Goal: Obtain resource: Download file/media

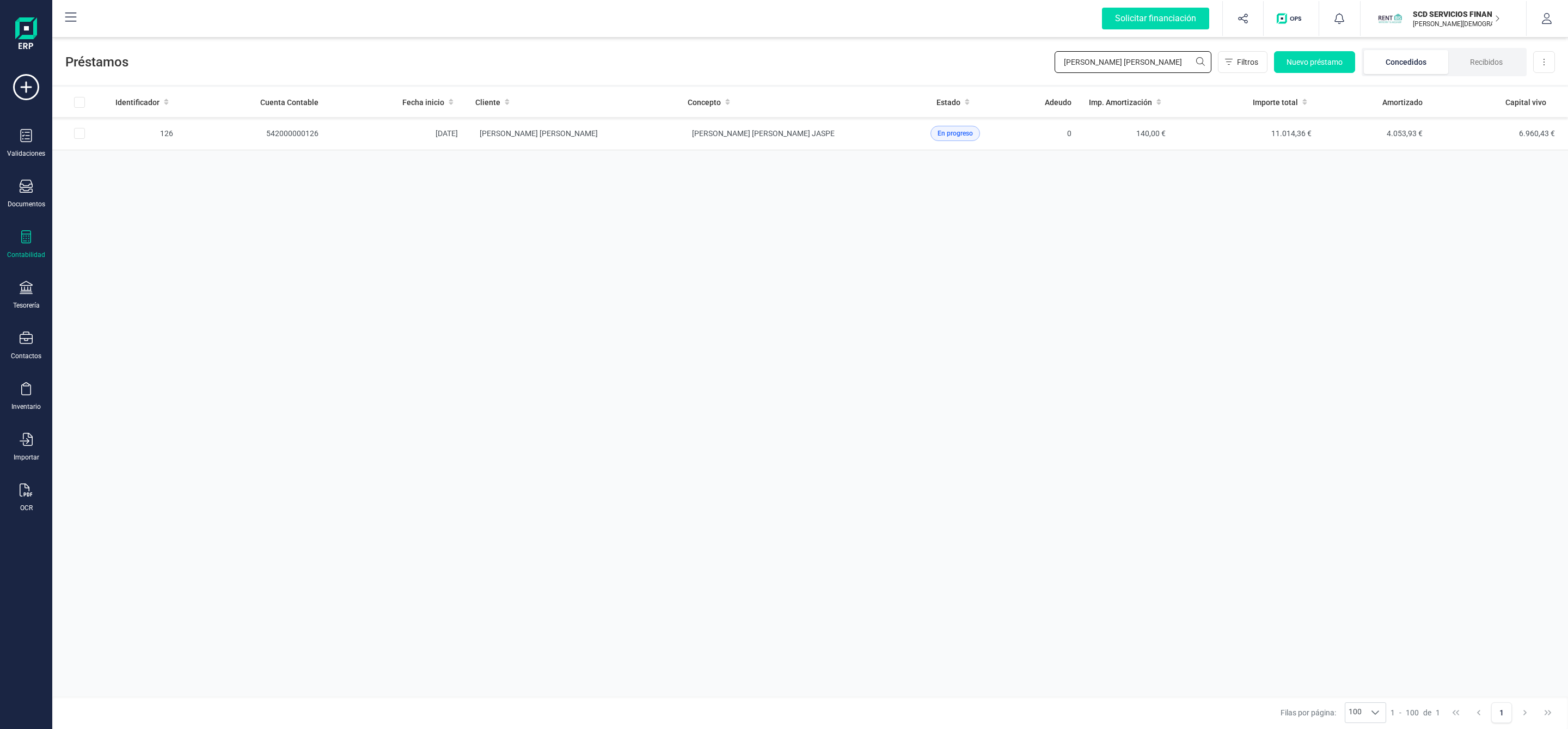
click at [1169, 54] on input "[PERSON_NAME] [PERSON_NAME]" at bounding box center [1132, 62] width 156 height 22
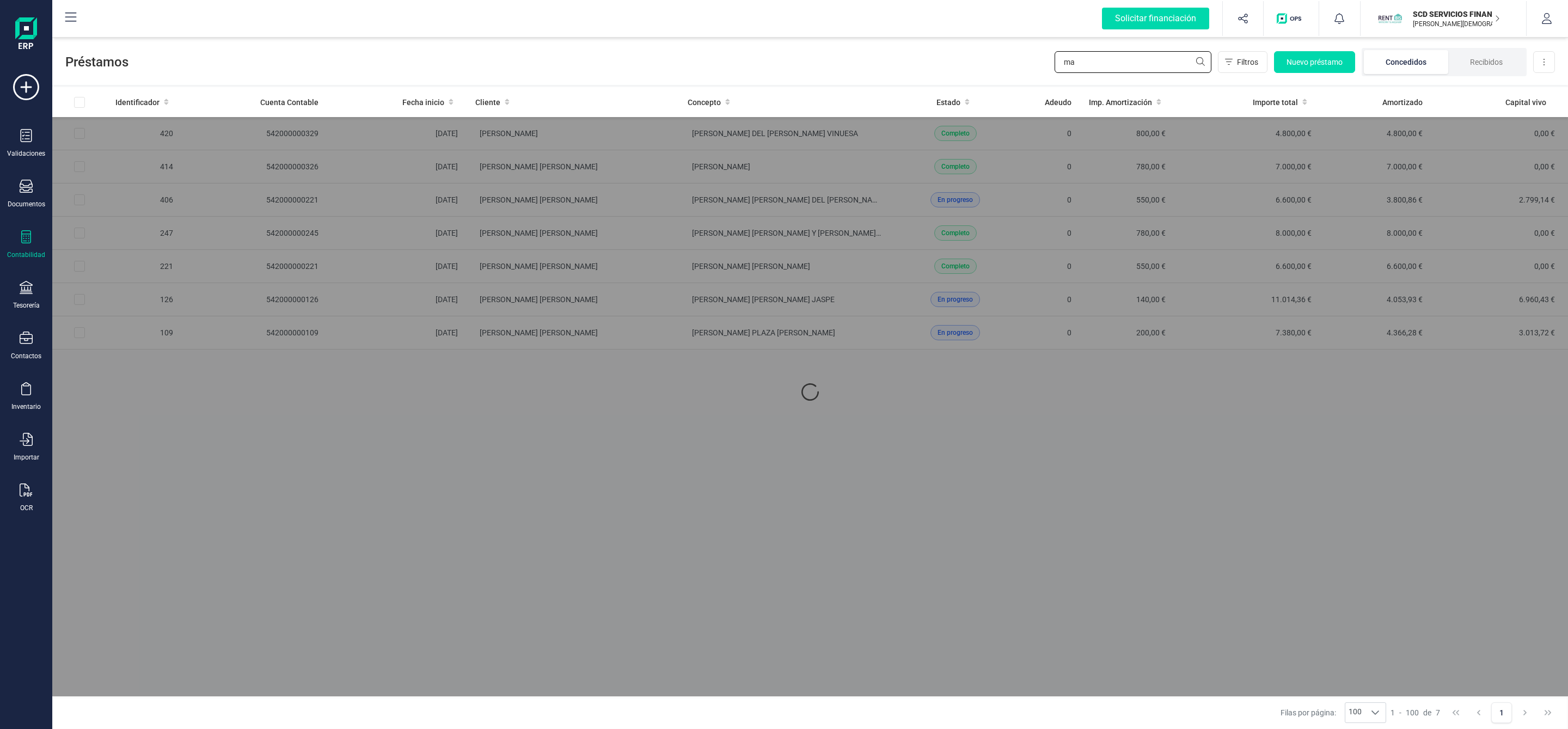
type input "m"
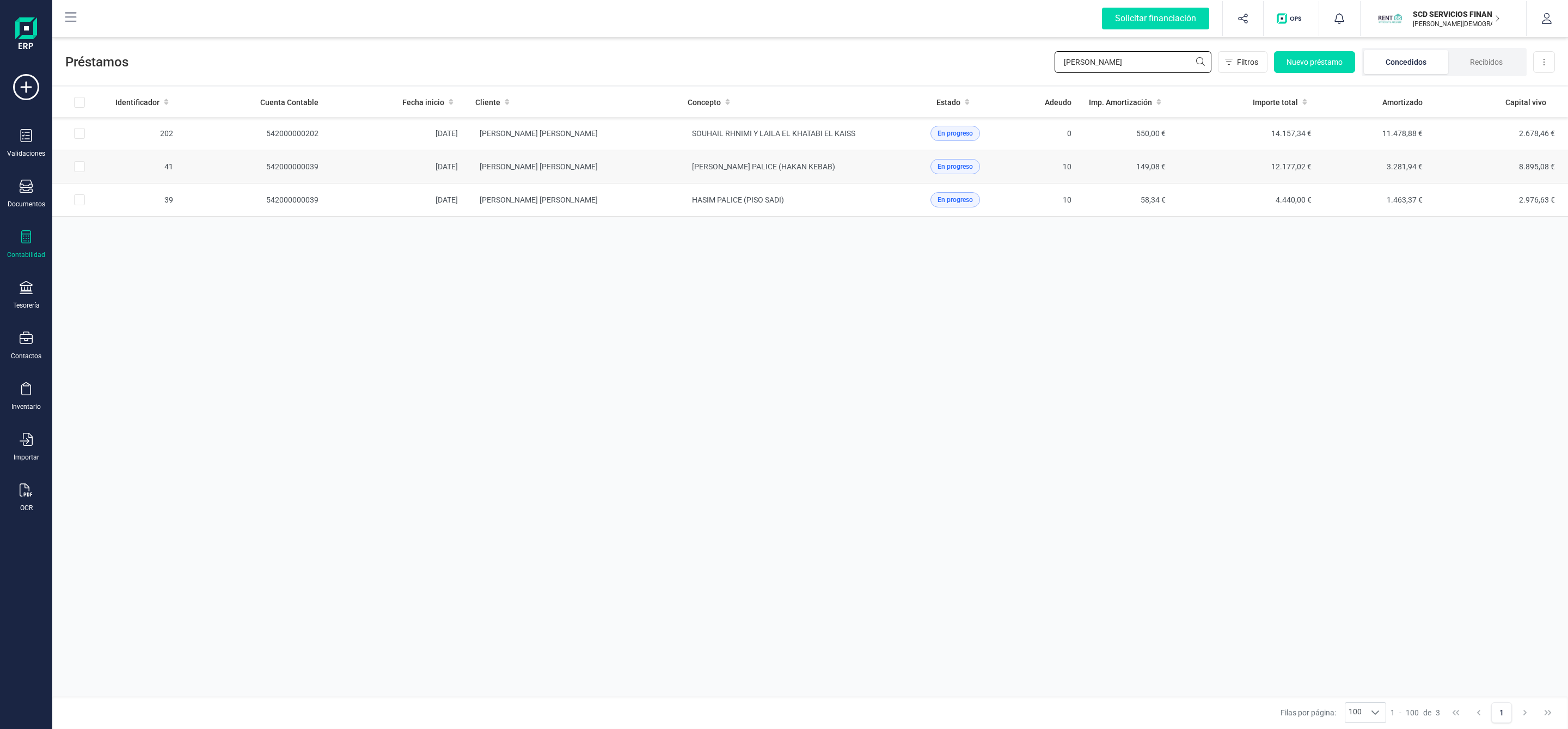
type input "[PERSON_NAME]"
click at [641, 168] on td "[PERSON_NAME] [PERSON_NAME]" at bounding box center [573, 166] width 212 height 33
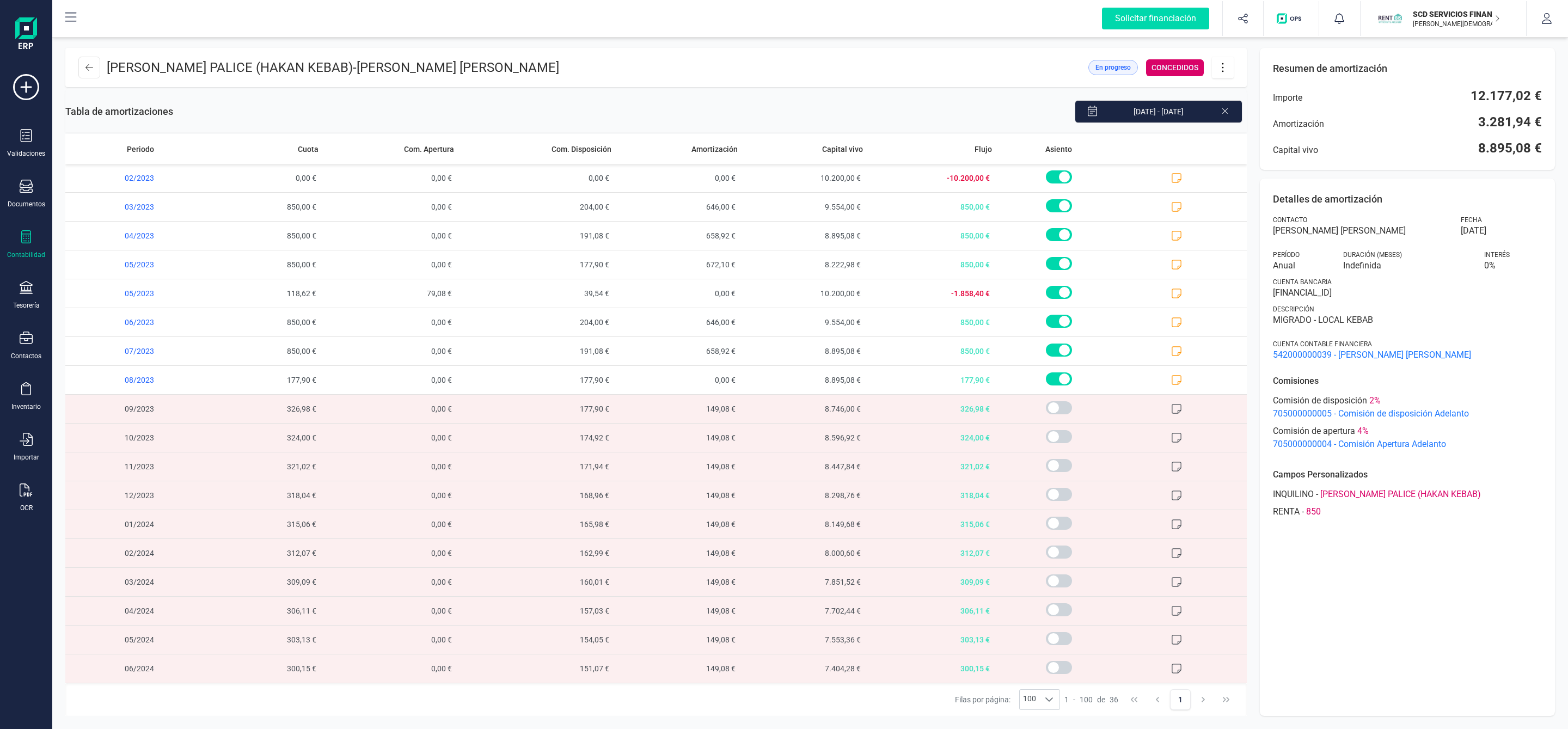
click at [1225, 70] on icon at bounding box center [1223, 67] width 21 height 12
click at [1246, 143] on span "Descargar en PDF" at bounding box center [1284, 143] width 100 height 9
click at [93, 67] on button at bounding box center [89, 67] width 22 height 22
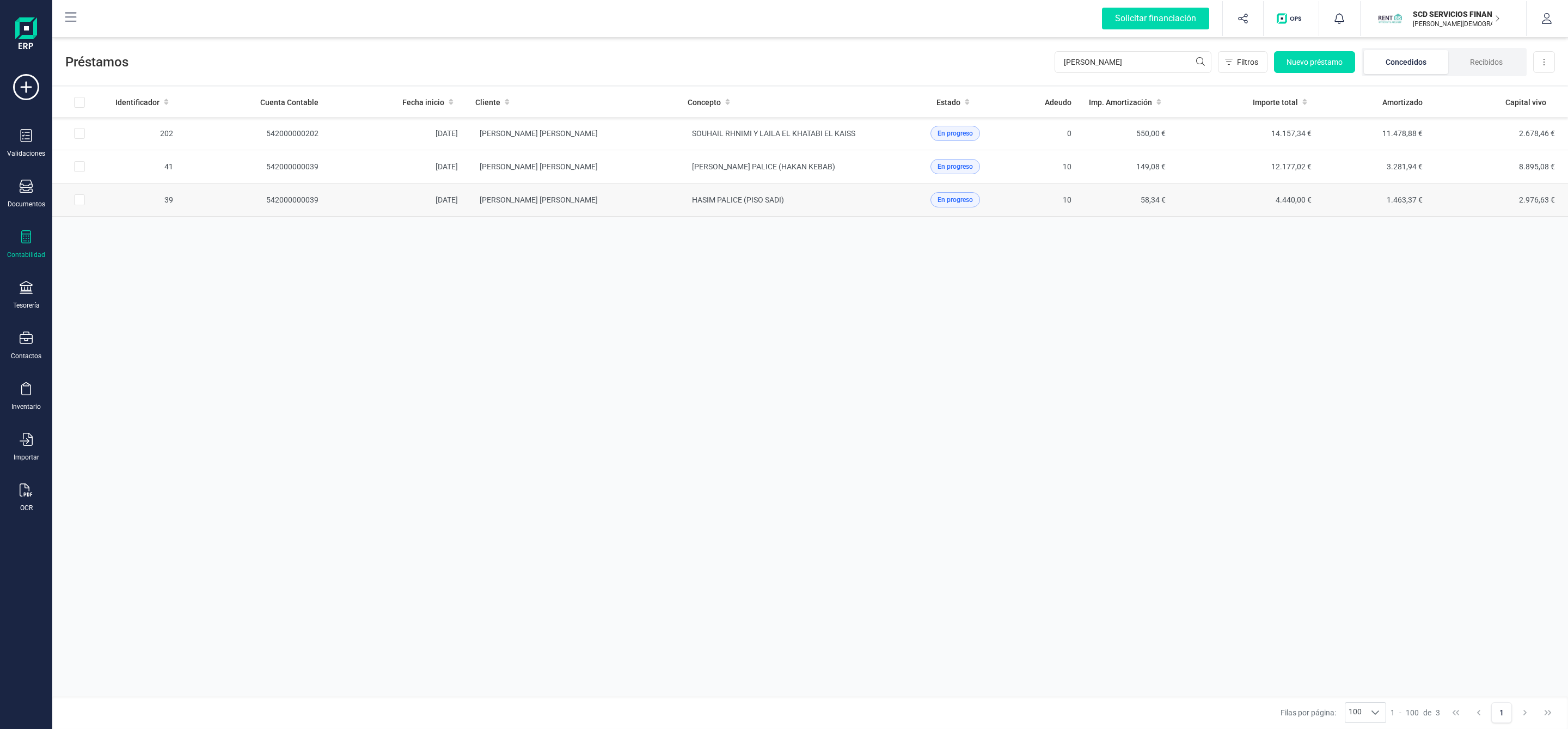
click at [848, 206] on td "HASIM PALICE (PISO SADI)" at bounding box center [785, 199] width 212 height 33
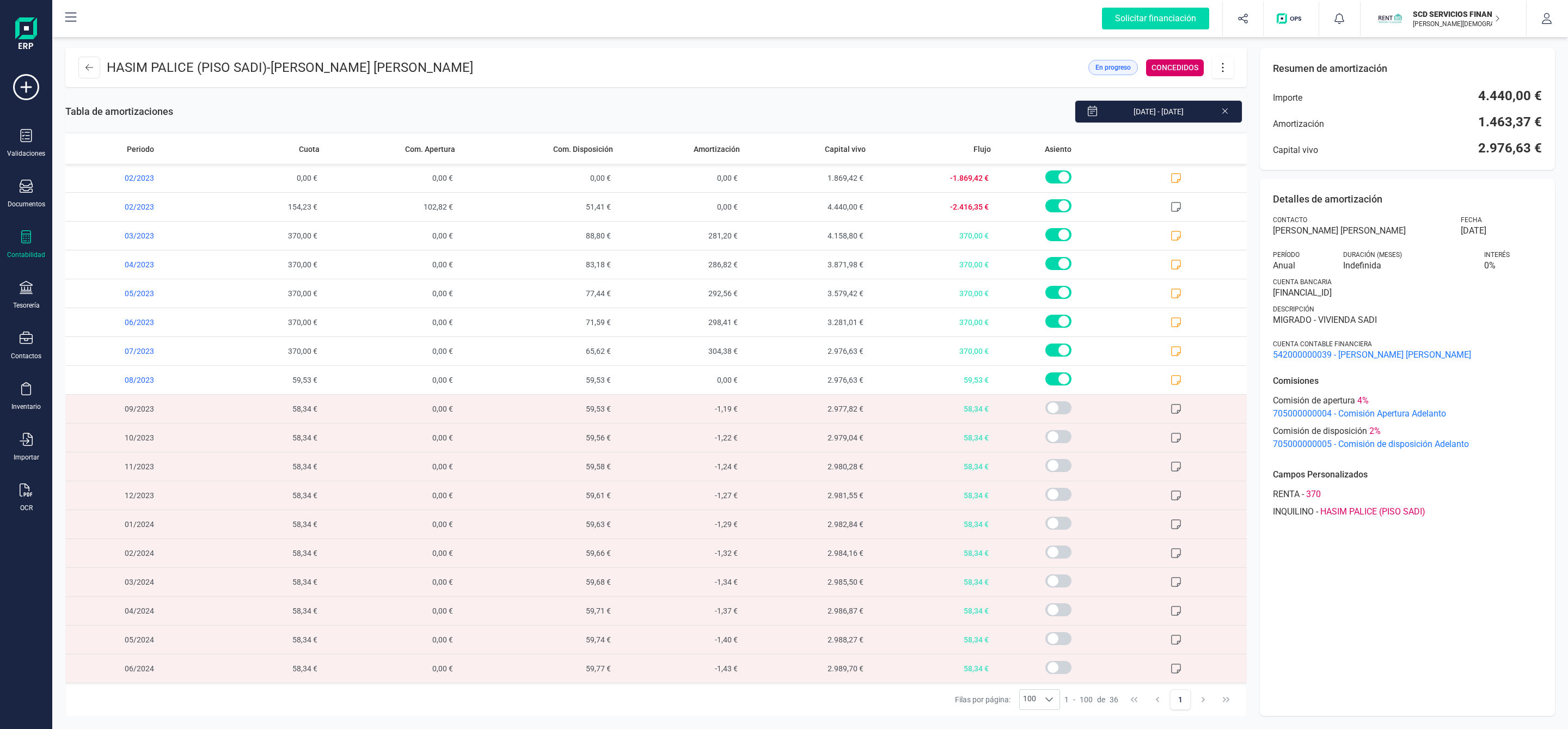
click at [1220, 67] on icon at bounding box center [1223, 67] width 21 height 12
click at [1232, 150] on link "Descargar en PDF" at bounding box center [1277, 143] width 130 height 22
click at [85, 61] on button at bounding box center [89, 67] width 22 height 22
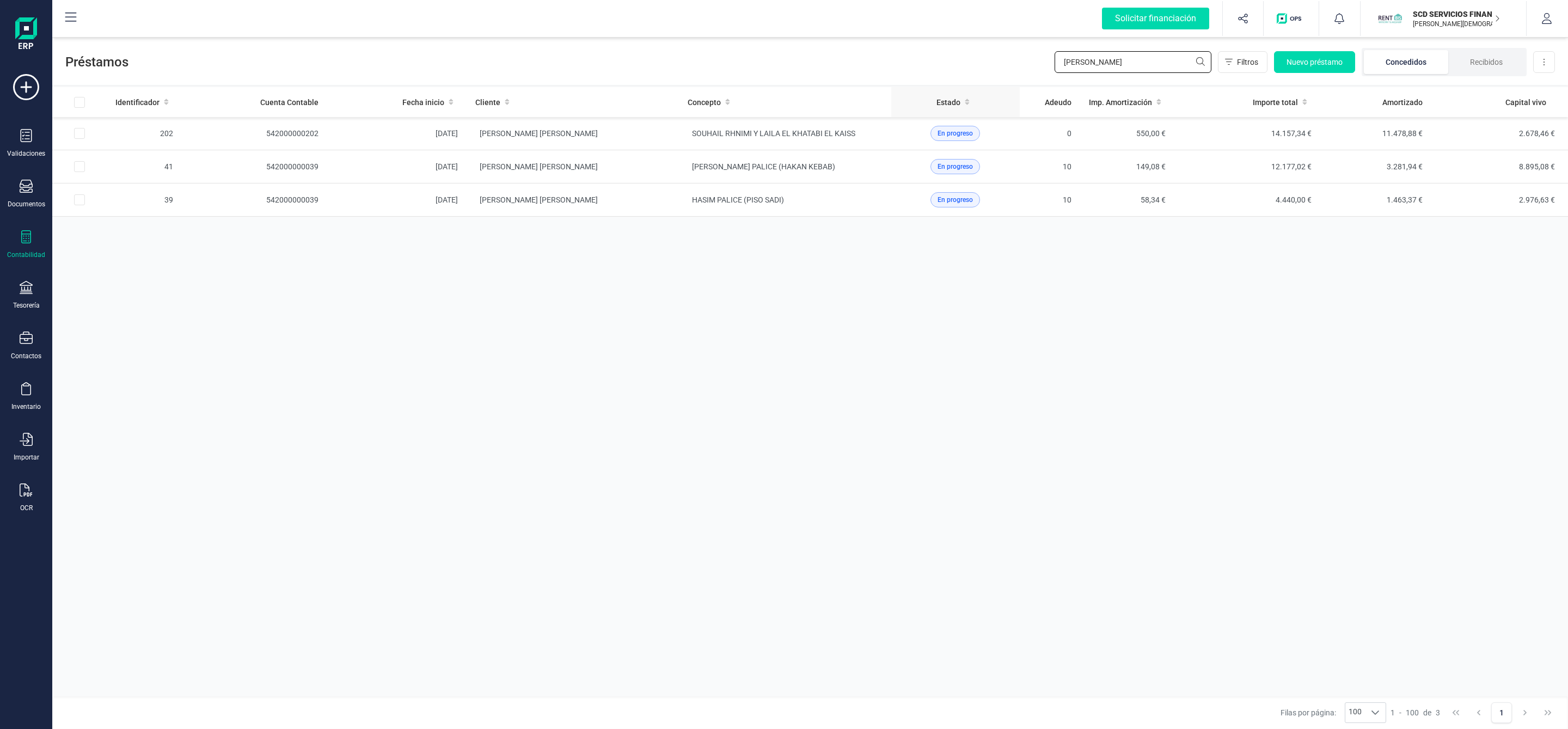
drag, startPoint x: 1158, startPoint y: 61, endPoint x: 959, endPoint y: 101, distance: 203.0
click at [959, 101] on div "Préstamos [PERSON_NAME] Filtros Nuevo préstamo Concedidos Recibidos Descargar E…" at bounding box center [810, 382] width 1515 height 694
type input "broker"
click at [630, 170] on td "BROKERMAP BARTRES SL" at bounding box center [573, 166] width 212 height 33
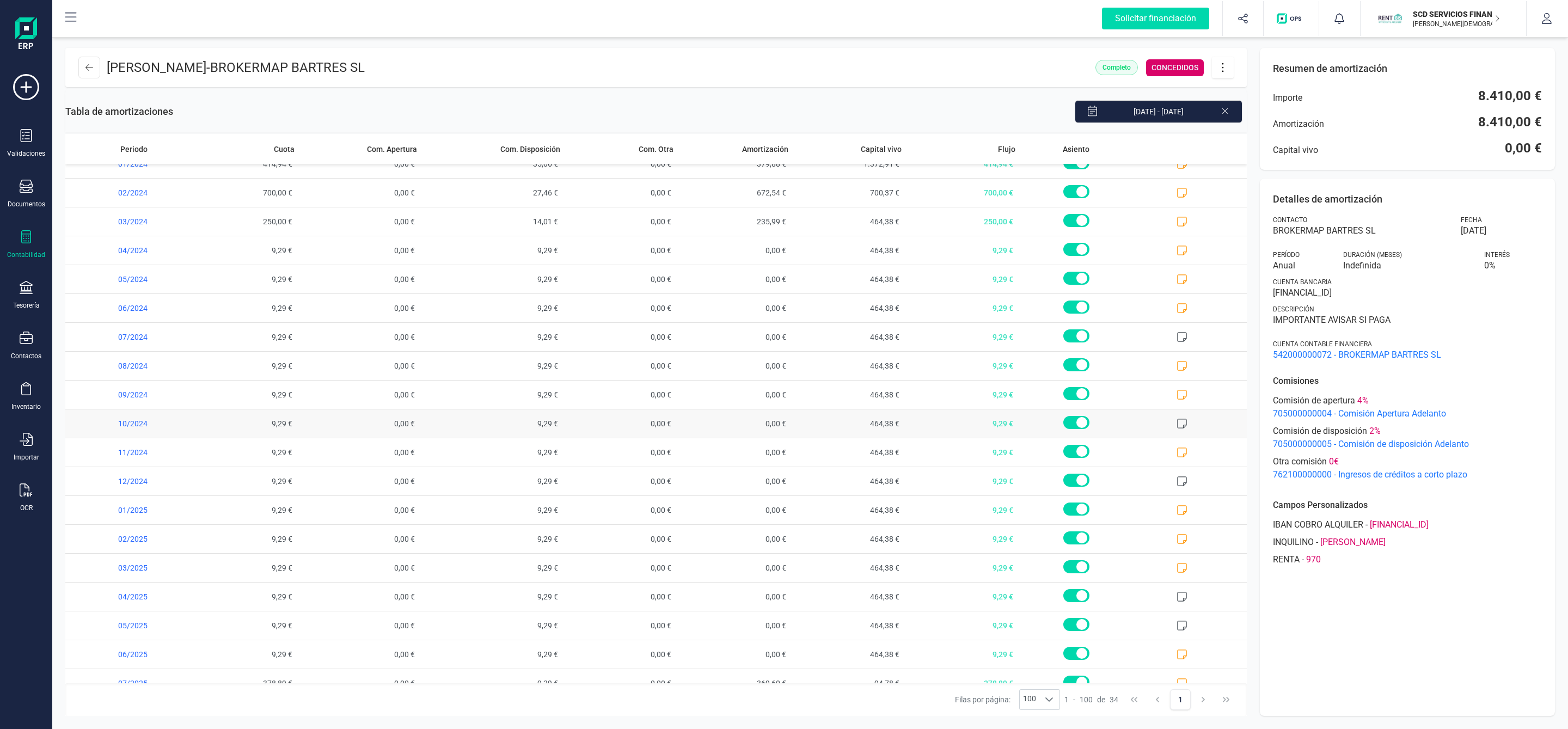
scroll to position [470, 0]
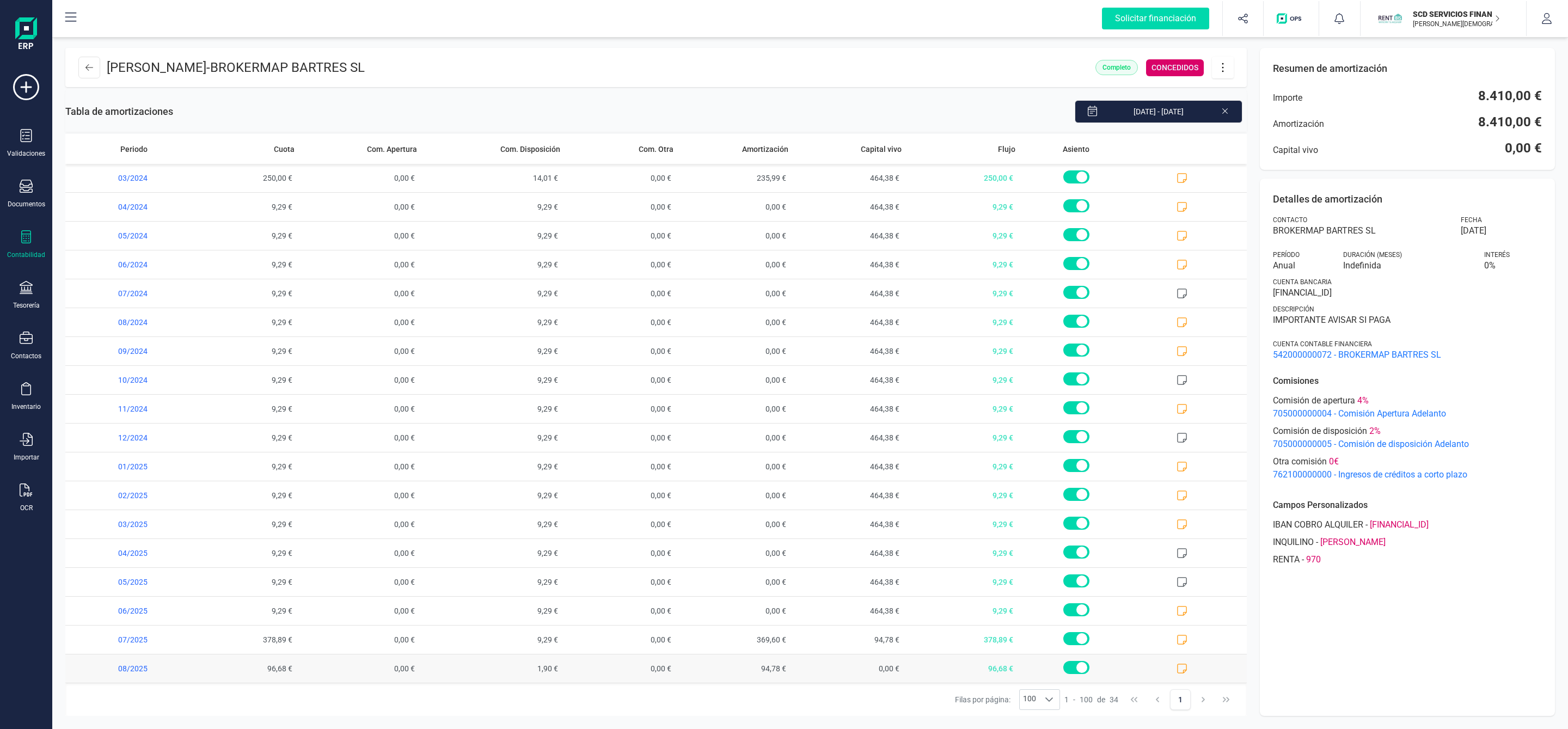
click at [1177, 667] on icon at bounding box center [1181, 667] width 11 height 11
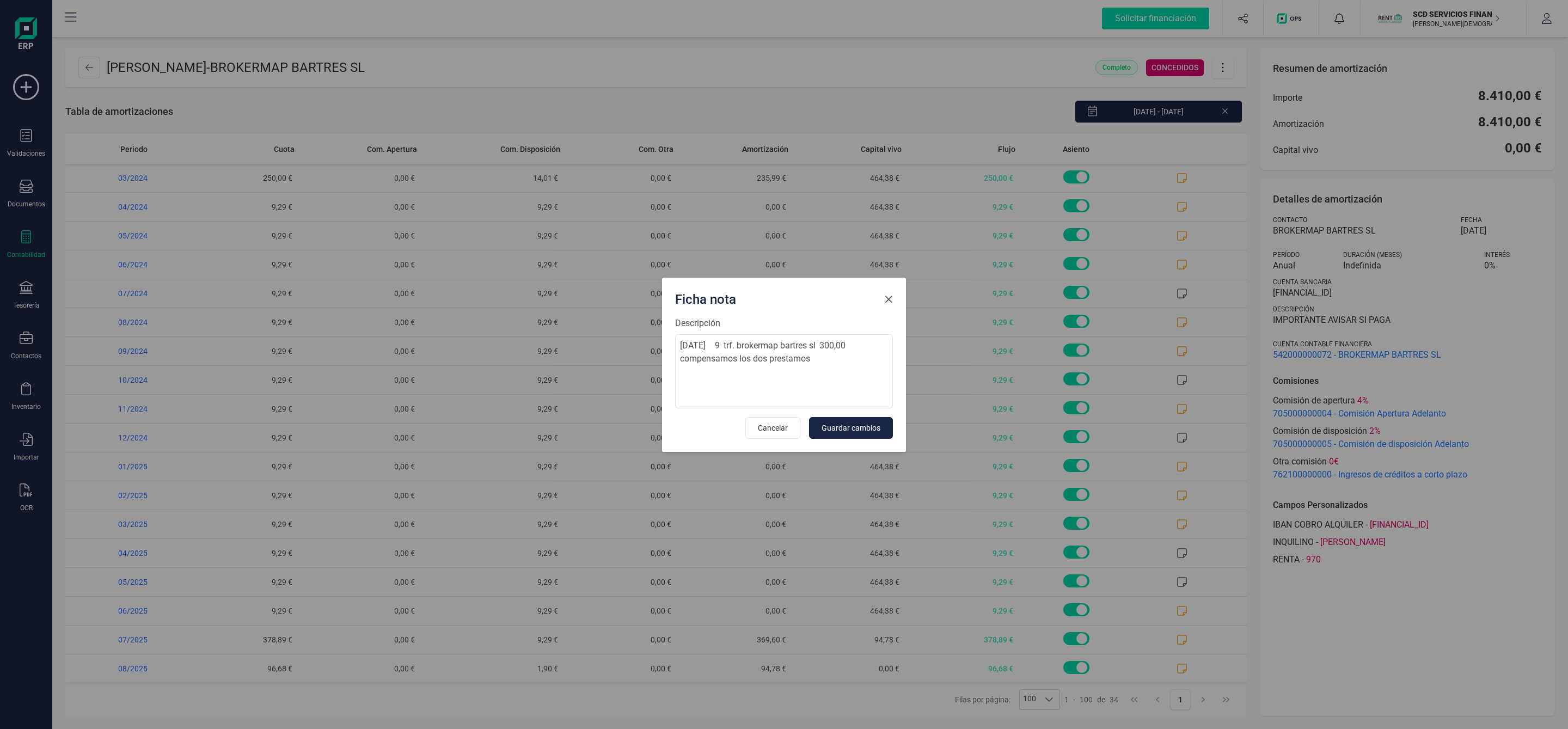
click at [888, 296] on span "Close" at bounding box center [888, 299] width 9 height 9
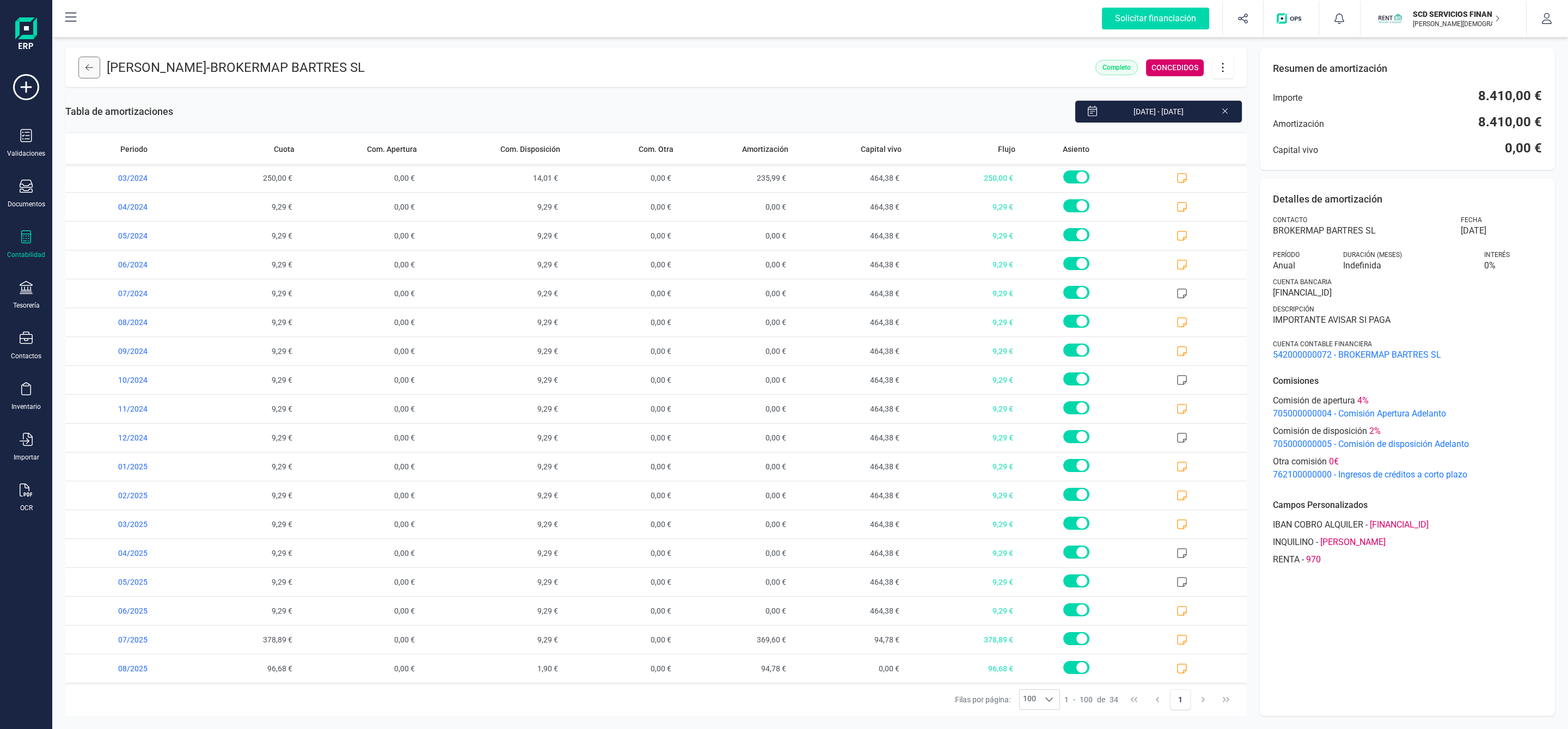
click at [92, 67] on icon at bounding box center [88, 67] width 7 height 9
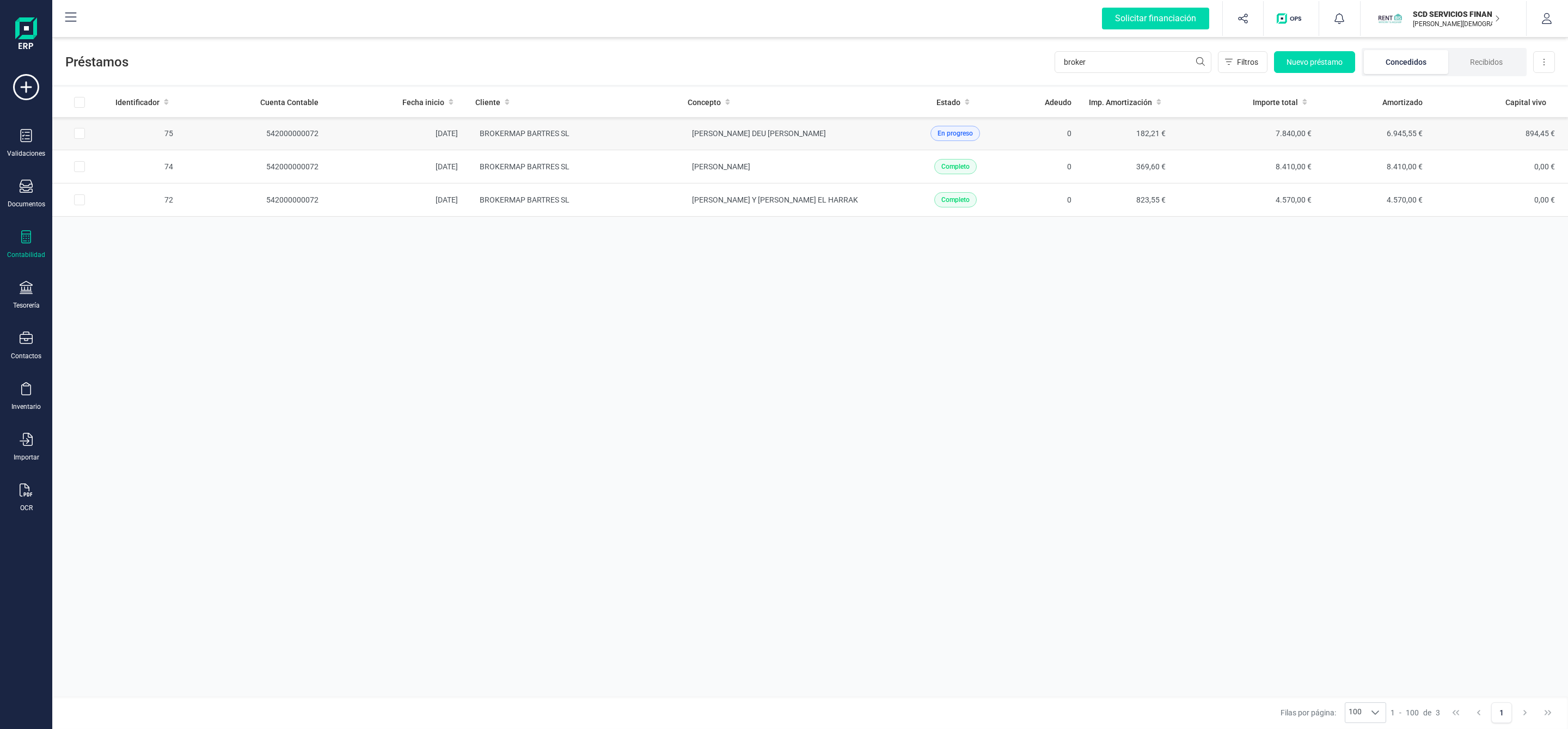
click at [891, 141] on td "En progreso" at bounding box center [955, 133] width 129 height 33
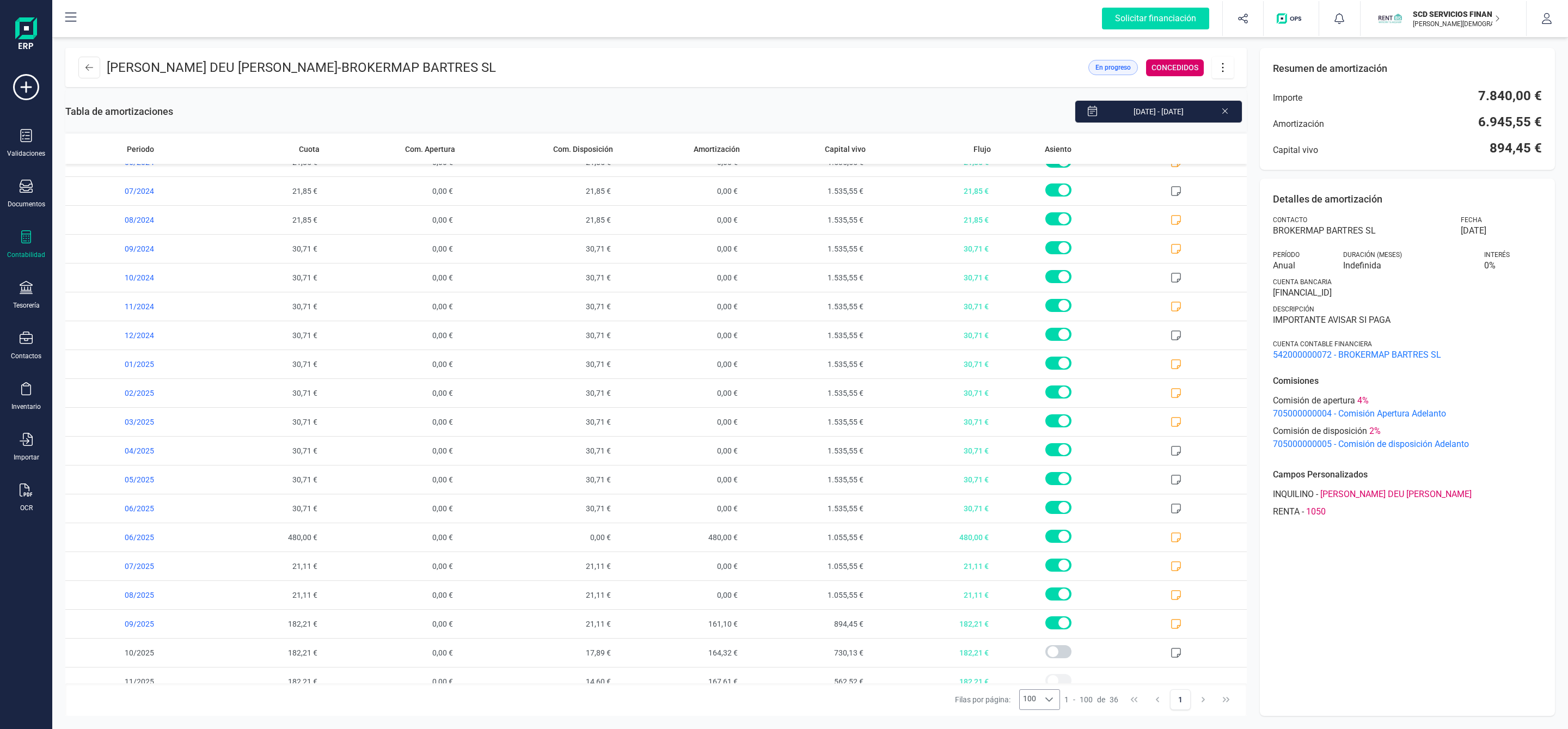
scroll to position [528, 0]
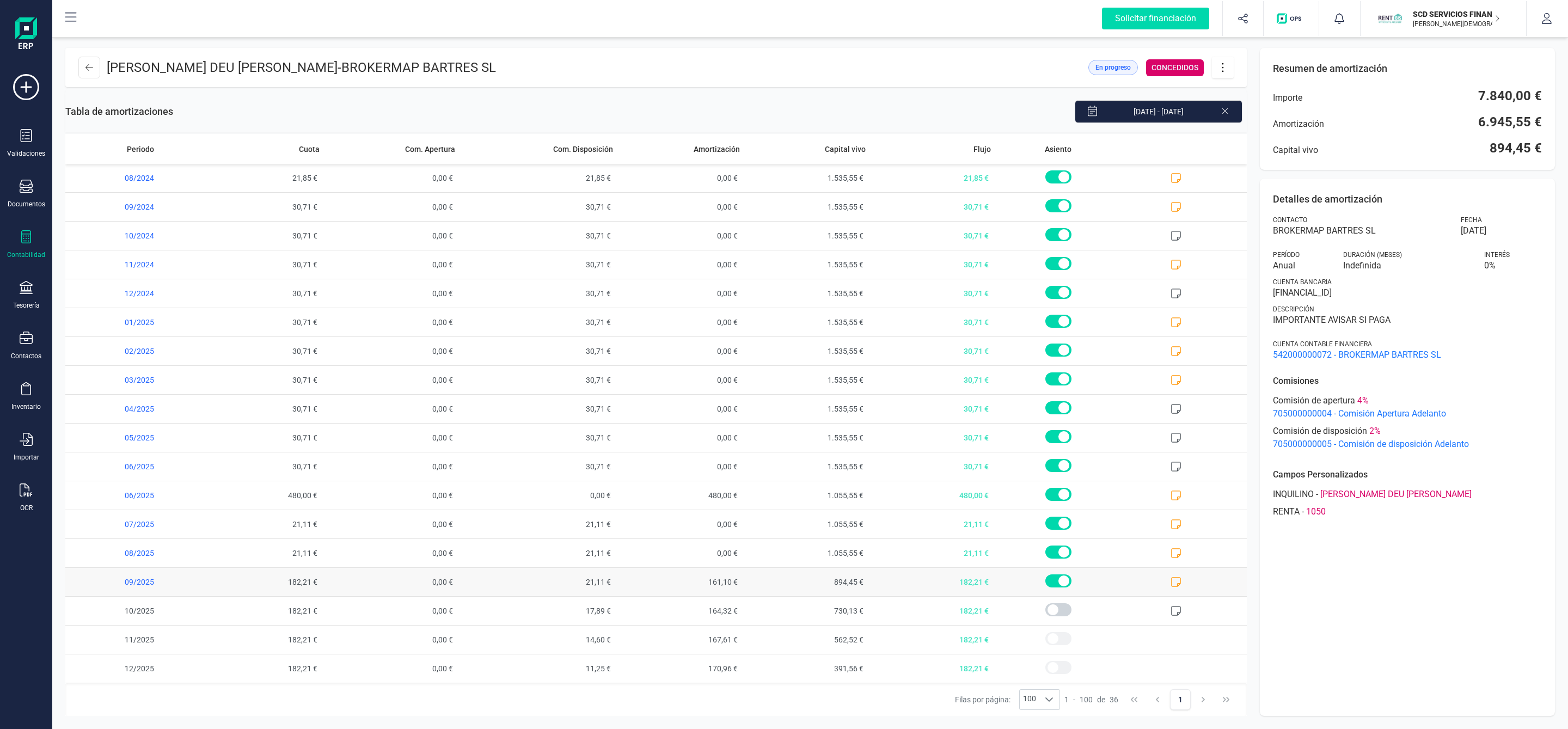
click at [1170, 578] on icon at bounding box center [1175, 581] width 11 height 11
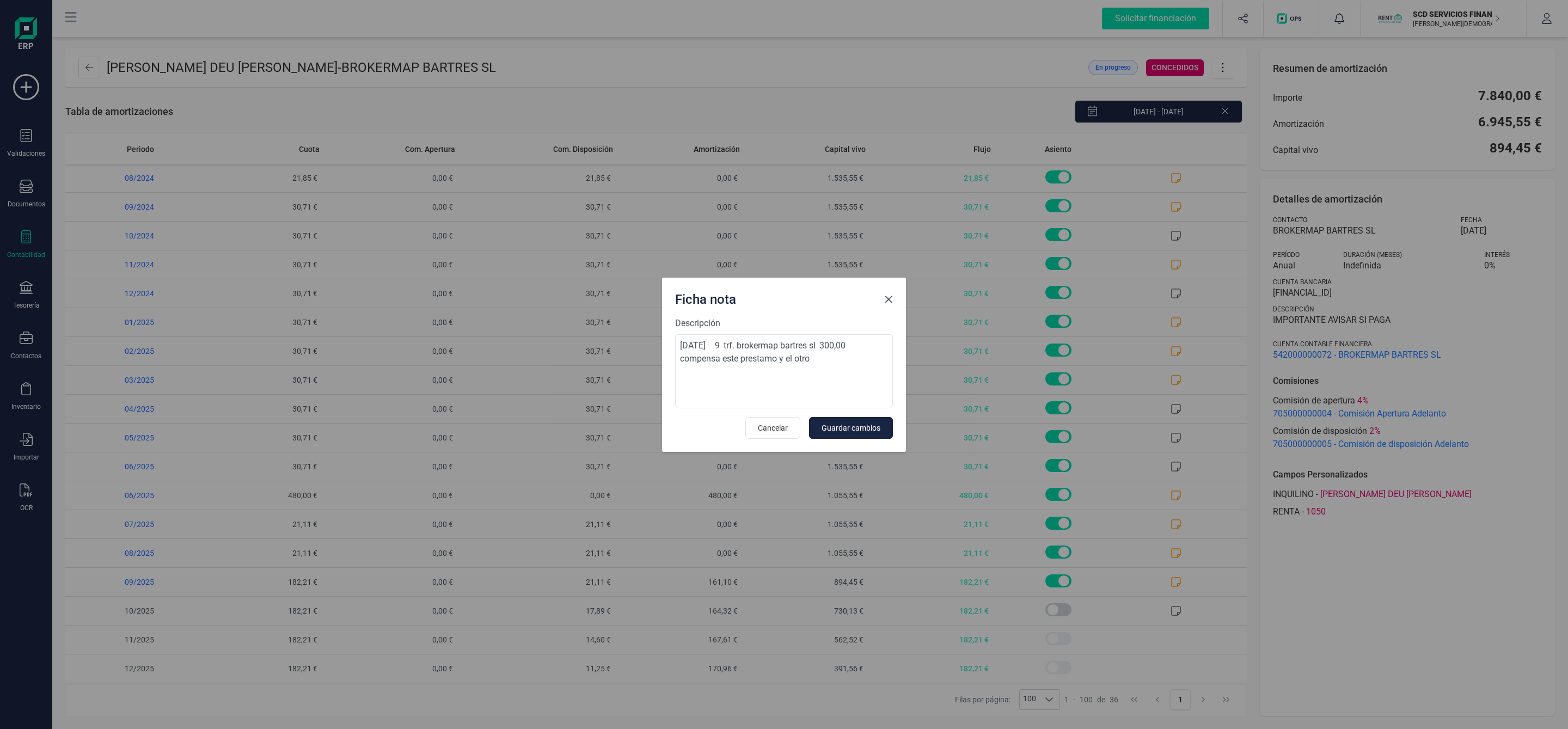
click at [884, 303] on span "Close" at bounding box center [888, 299] width 9 height 9
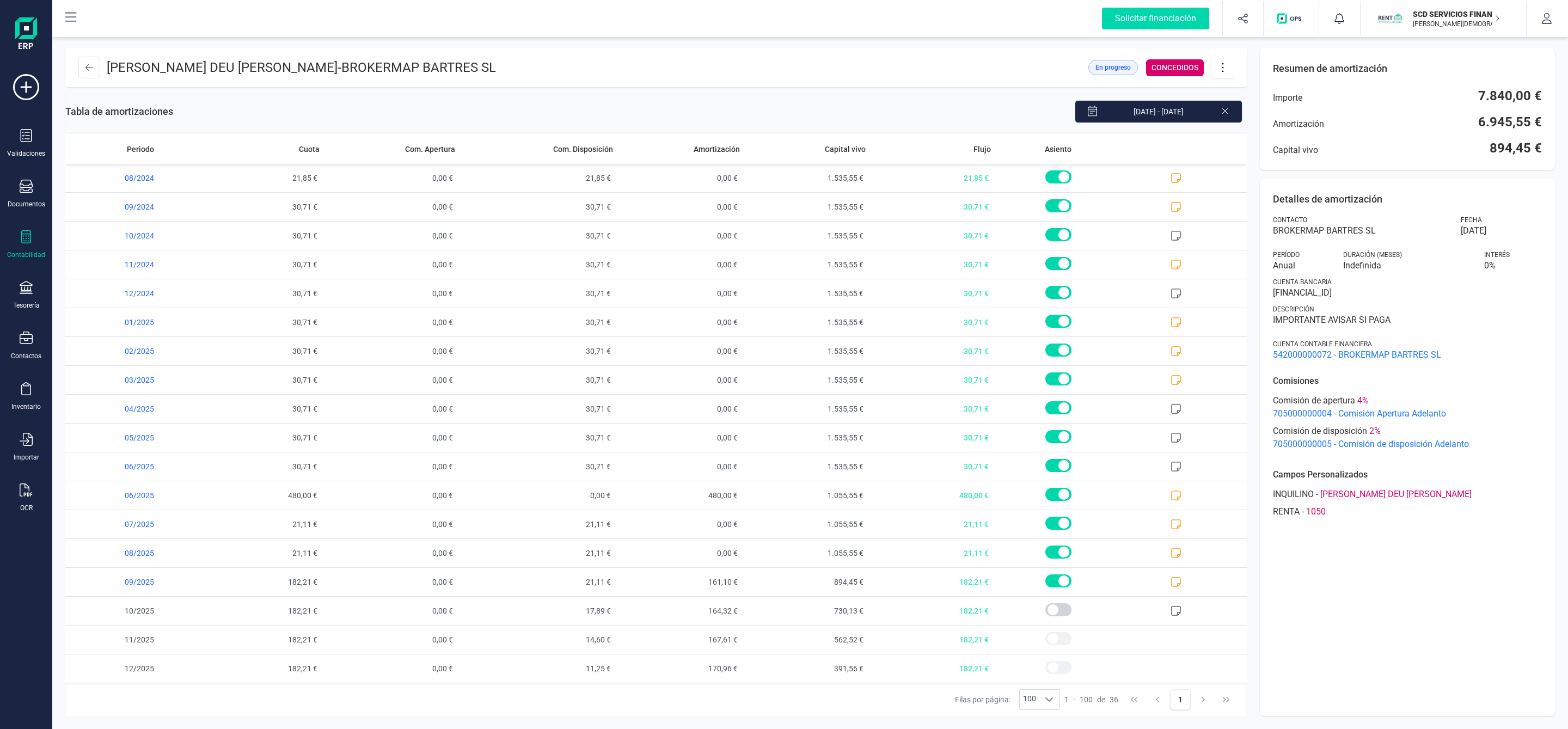
click at [1224, 70] on icon at bounding box center [1223, 67] width 21 height 12
click at [1250, 145] on span "Descargar en PDF" at bounding box center [1284, 143] width 100 height 9
click at [1228, 64] on icon at bounding box center [1223, 67] width 21 height 12
click at [1230, 147] on link "Descargar en PDF" at bounding box center [1277, 143] width 130 height 22
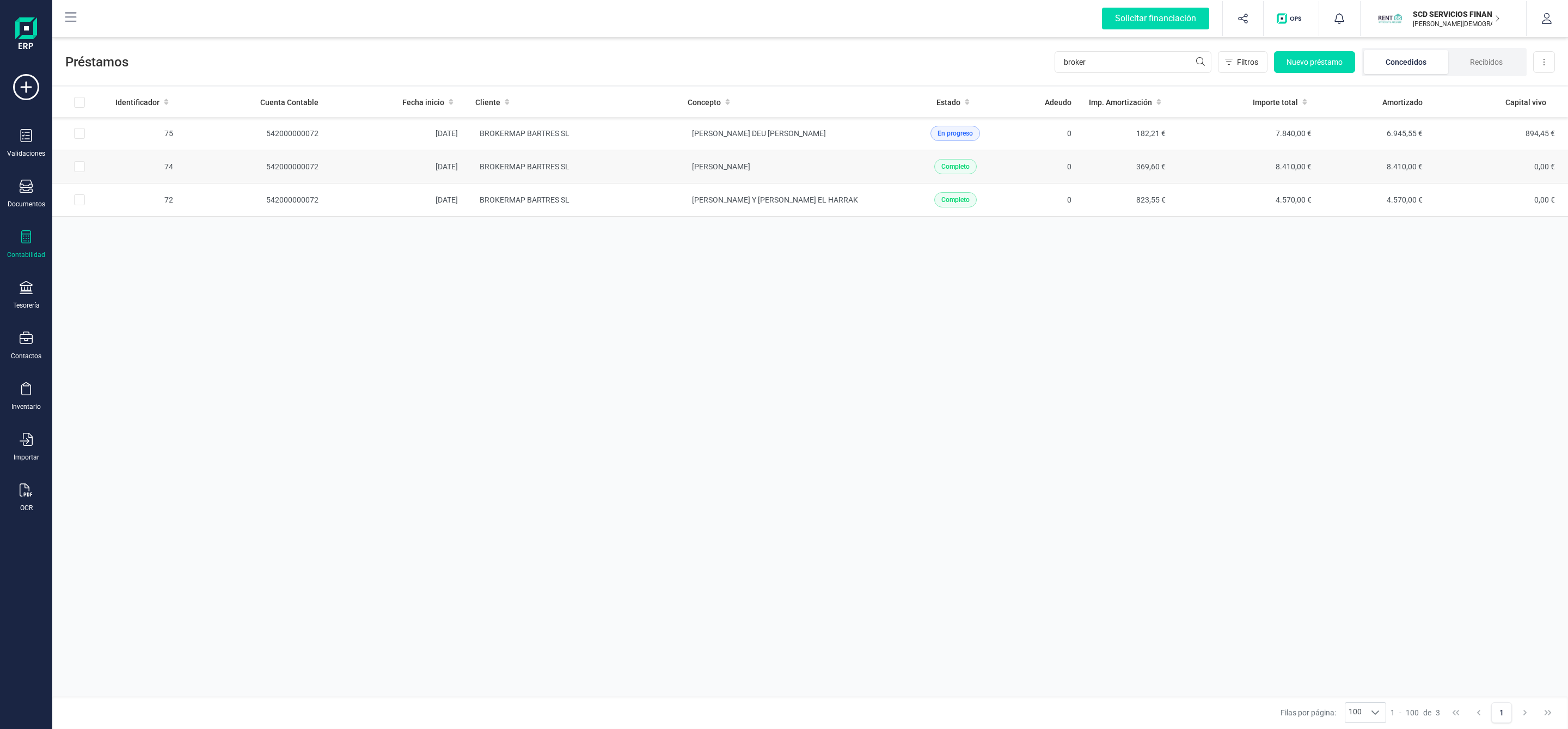
click at [830, 168] on td "[PERSON_NAME]" at bounding box center [785, 166] width 212 height 33
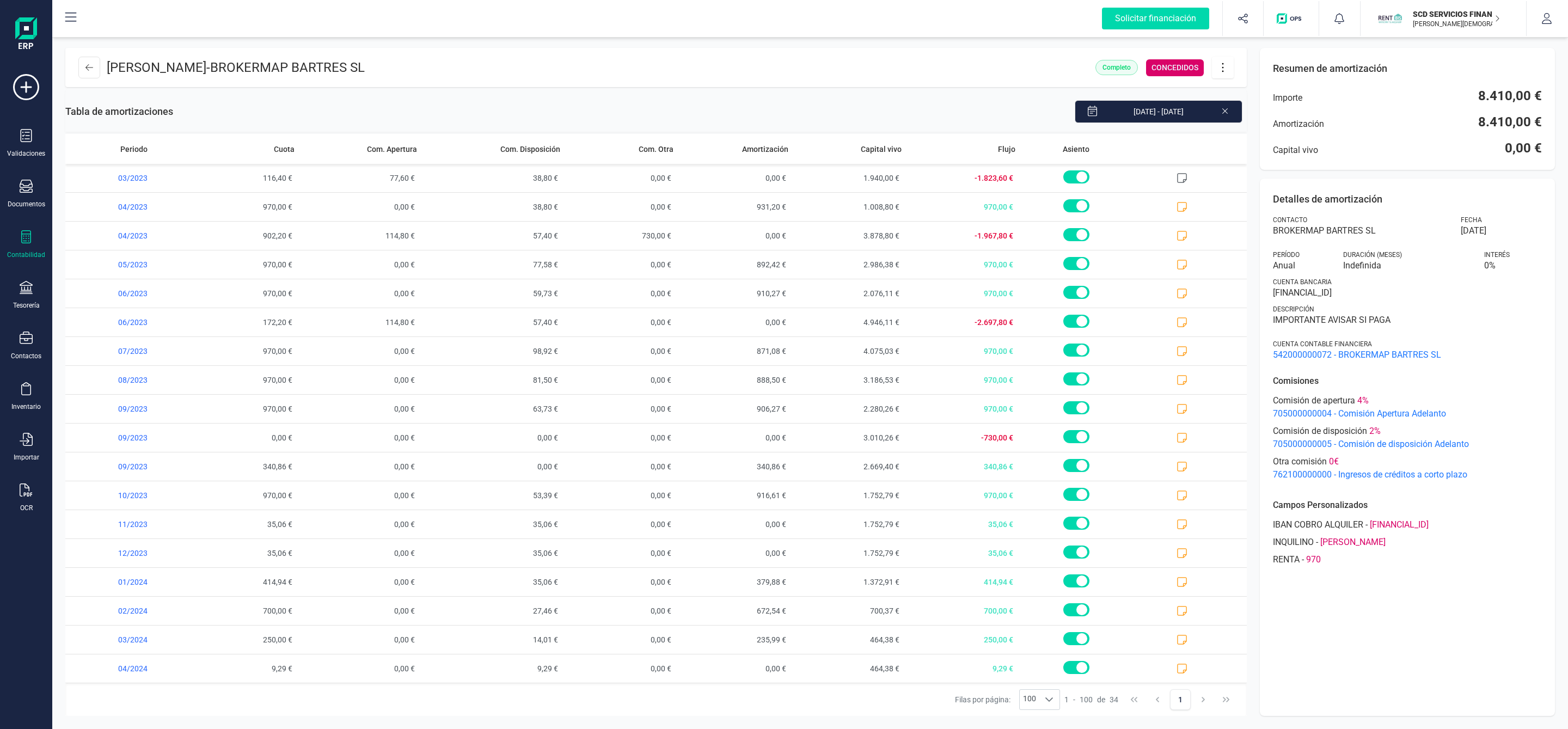
click at [1220, 66] on icon at bounding box center [1223, 67] width 21 height 12
click at [1237, 141] on span "Descargar en PDF" at bounding box center [1284, 143] width 100 height 9
click at [91, 61] on button at bounding box center [89, 67] width 22 height 22
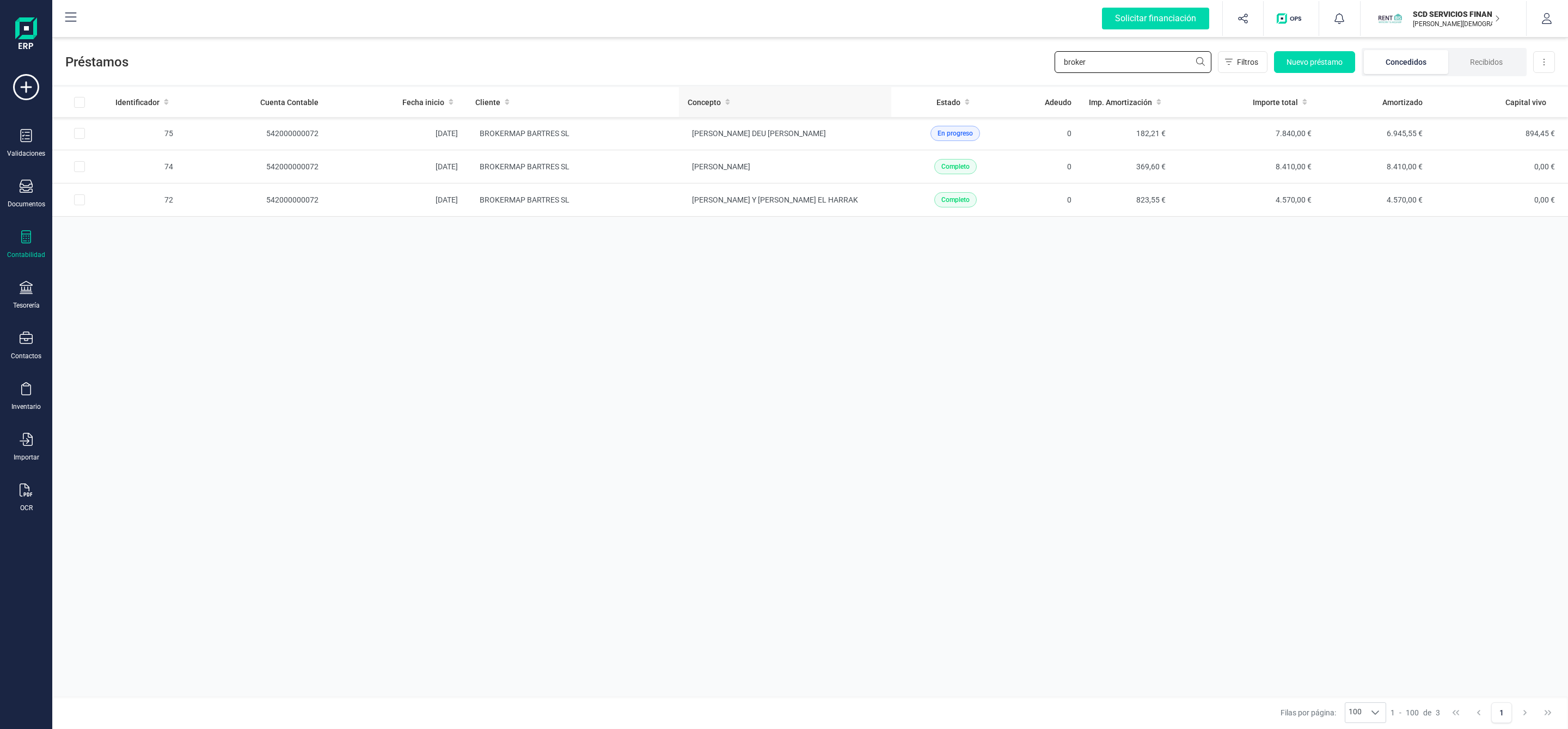
drag, startPoint x: 1141, startPoint y: 66, endPoint x: 852, endPoint y: 89, distance: 289.9
click at [853, 89] on div "Préstamos broker Filtros Nuevo préstamo Concedidos Recibidos Descargar Excel Id…" at bounding box center [810, 382] width 1515 height 694
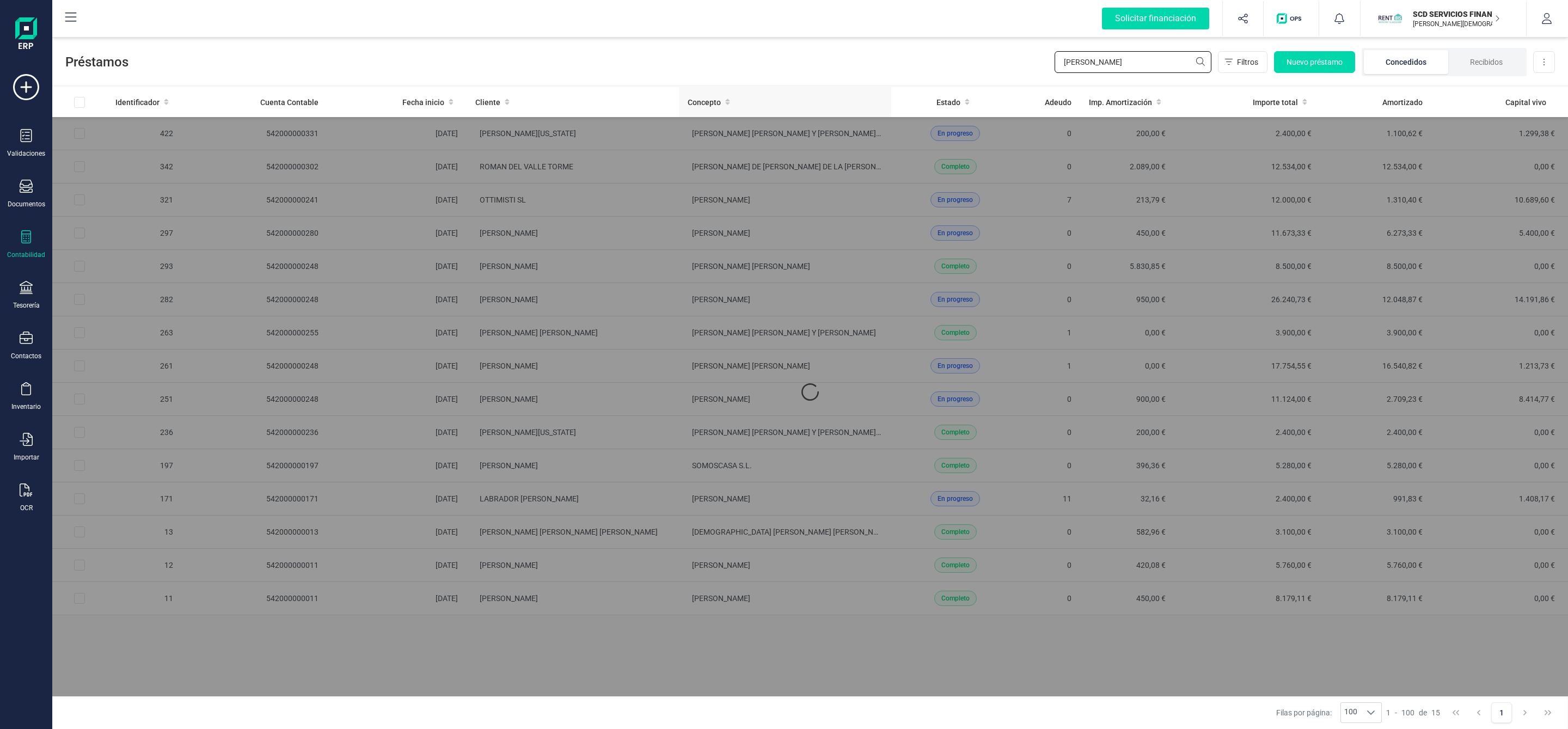
type input "[PERSON_NAME] la"
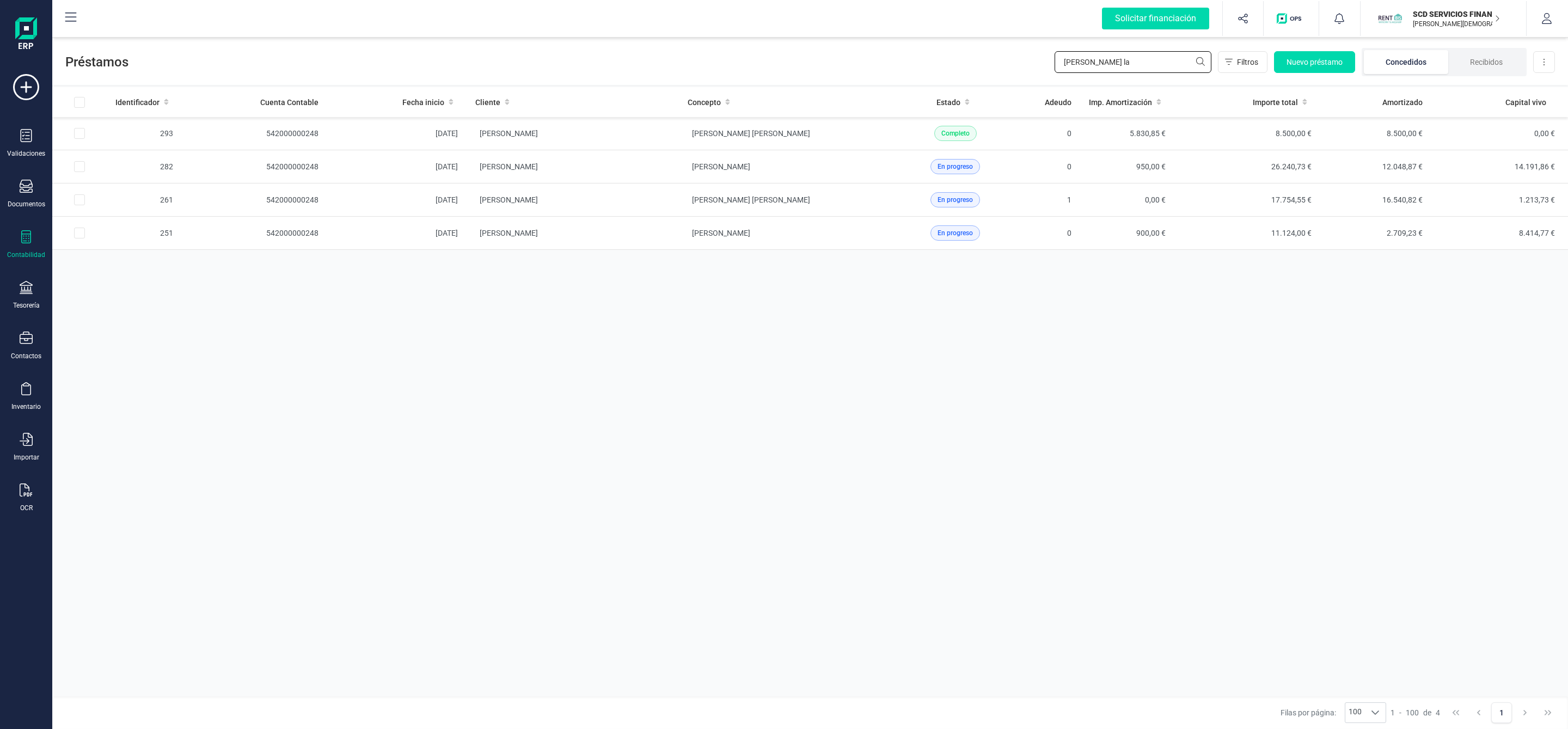
drag, startPoint x: 1156, startPoint y: 58, endPoint x: 956, endPoint y: 85, distance: 201.8
click at [963, 89] on div "Préstamos [PERSON_NAME] la Filtros Nuevo préstamo Concedidos Recibidos Descarga…" at bounding box center [810, 382] width 1515 height 694
type input "[PERSON_NAME]"
click at [699, 140] on td "[PERSON_NAME]" at bounding box center [785, 133] width 212 height 33
